Goal: Find specific page/section: Find specific page/section

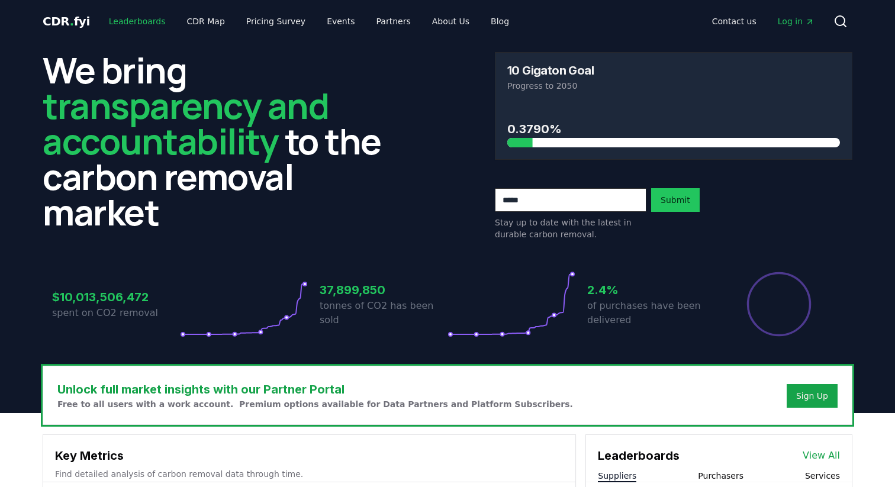
click at [121, 22] on link "Leaderboards" at bounding box center [137, 21] width 76 height 21
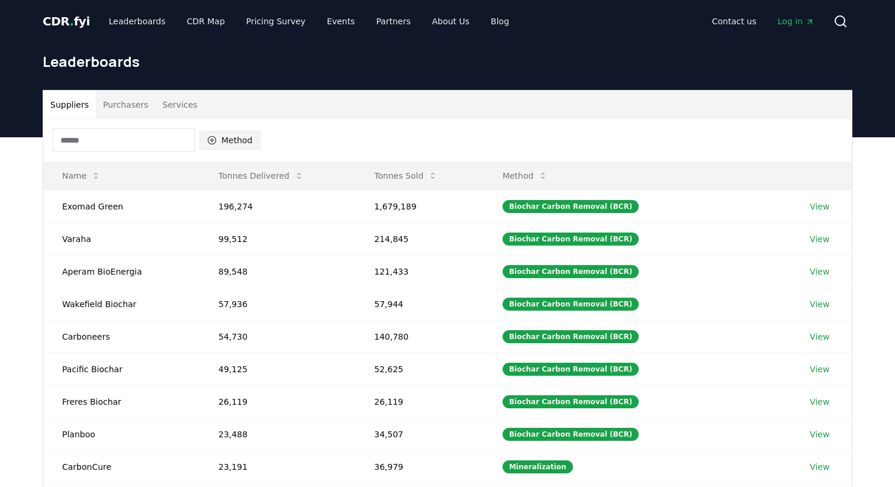
click at [236, 142] on button "Method" at bounding box center [230, 140] width 61 height 19
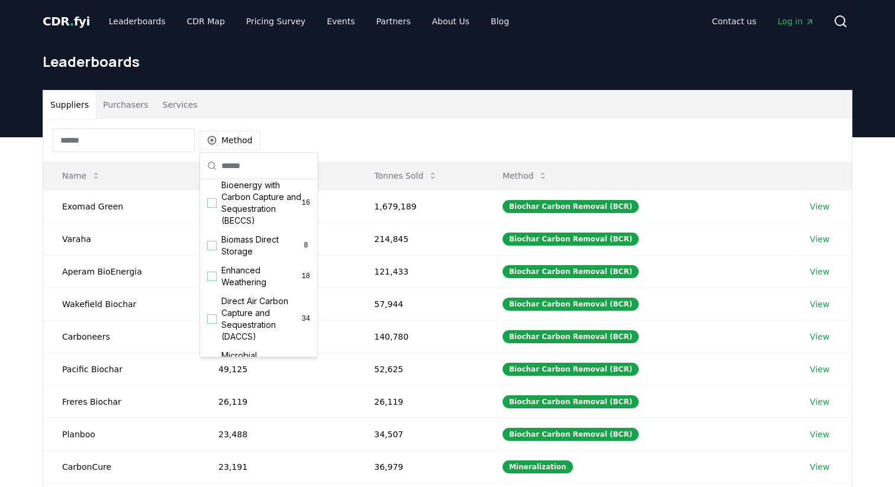
scroll to position [167, 0]
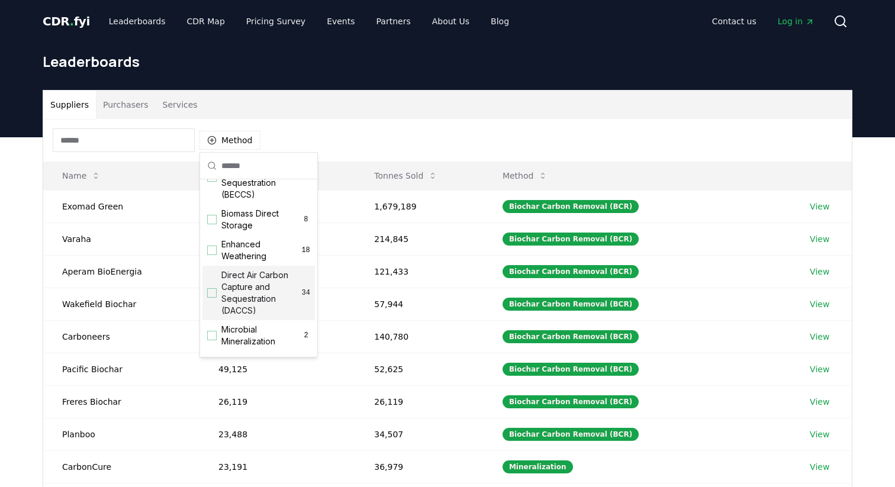
click at [212, 295] on div "Suggestions" at bounding box center [211, 292] width 9 height 9
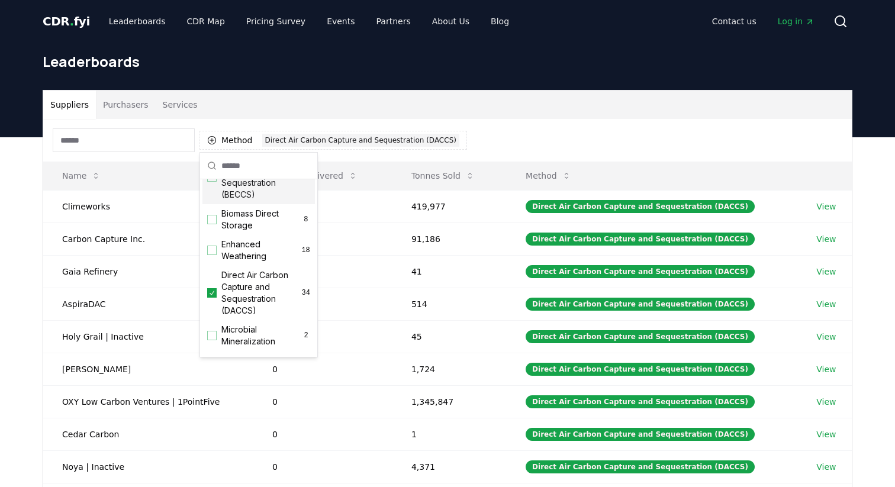
click at [417, 63] on h1 "Leaderboards" at bounding box center [448, 61] width 810 height 19
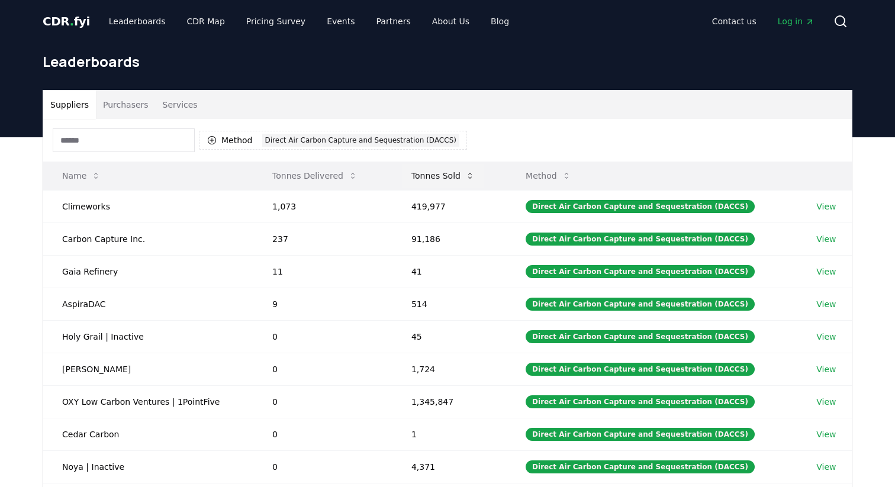
click at [460, 178] on button "Tonnes Sold" at bounding box center [443, 176] width 82 height 24
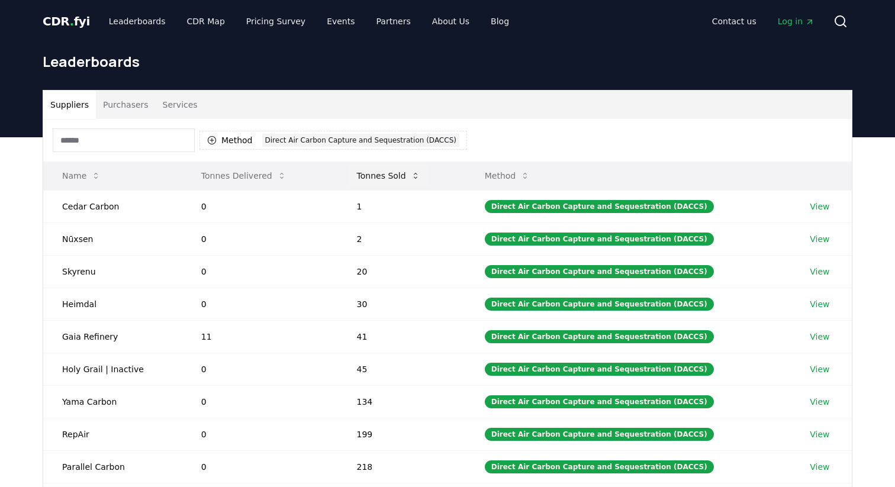
click at [386, 176] on button "Tonnes Sold" at bounding box center [389, 176] width 82 height 24
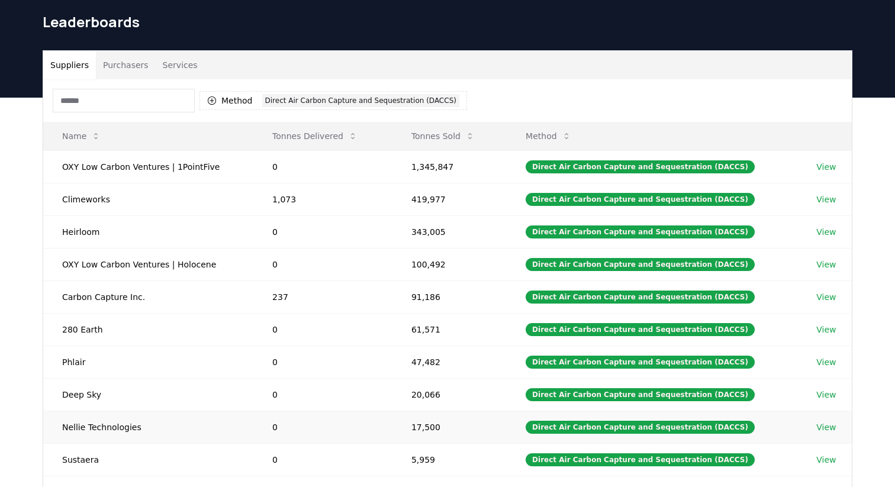
scroll to position [47, 0]
